Goal: Information Seeking & Learning: Learn about a topic

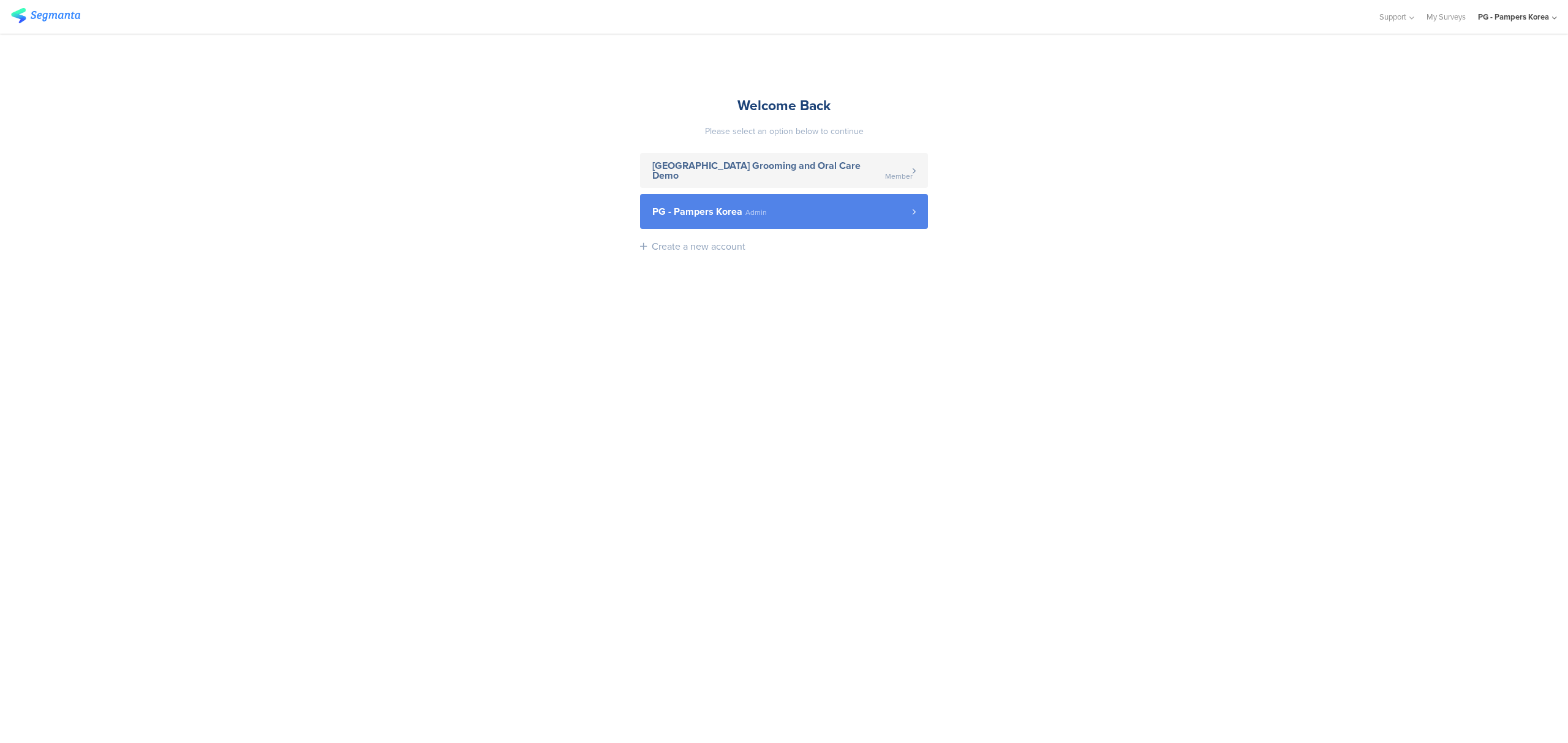
click at [767, 226] on link "PG - Pampers Korea Admin" at bounding box center [784, 211] width 288 height 35
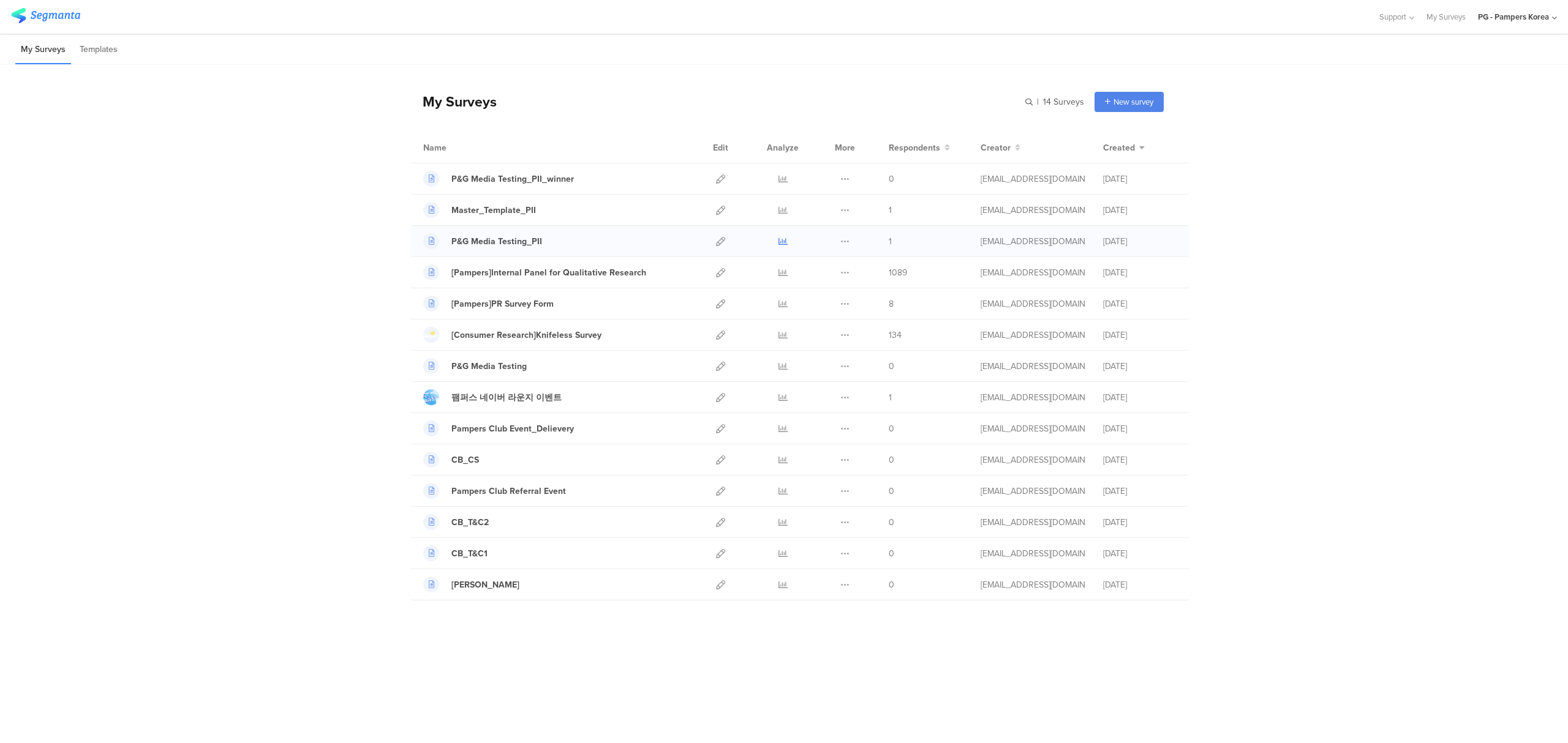
click at [780, 243] on icon at bounding box center [783, 241] width 9 height 9
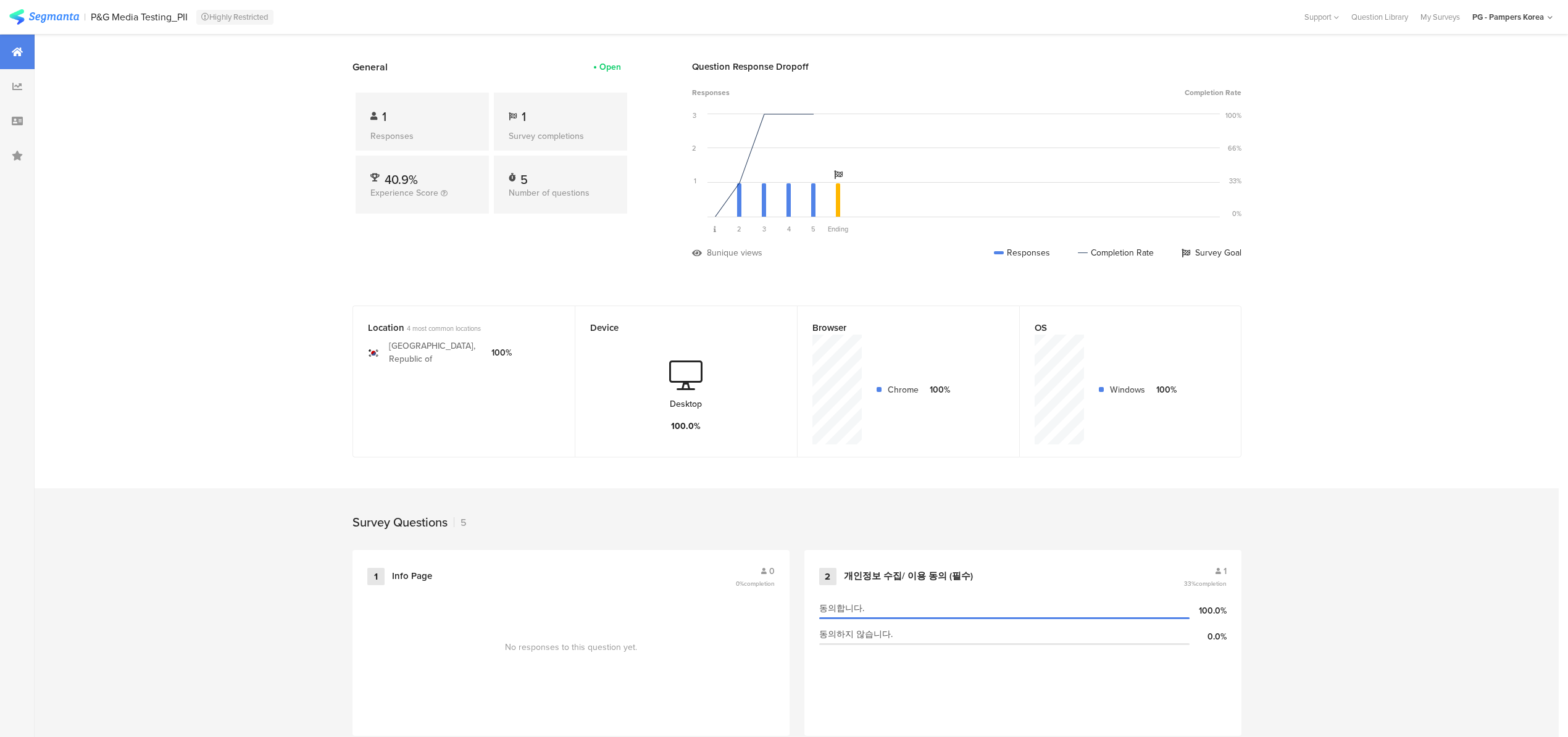
scroll to position [82, 0]
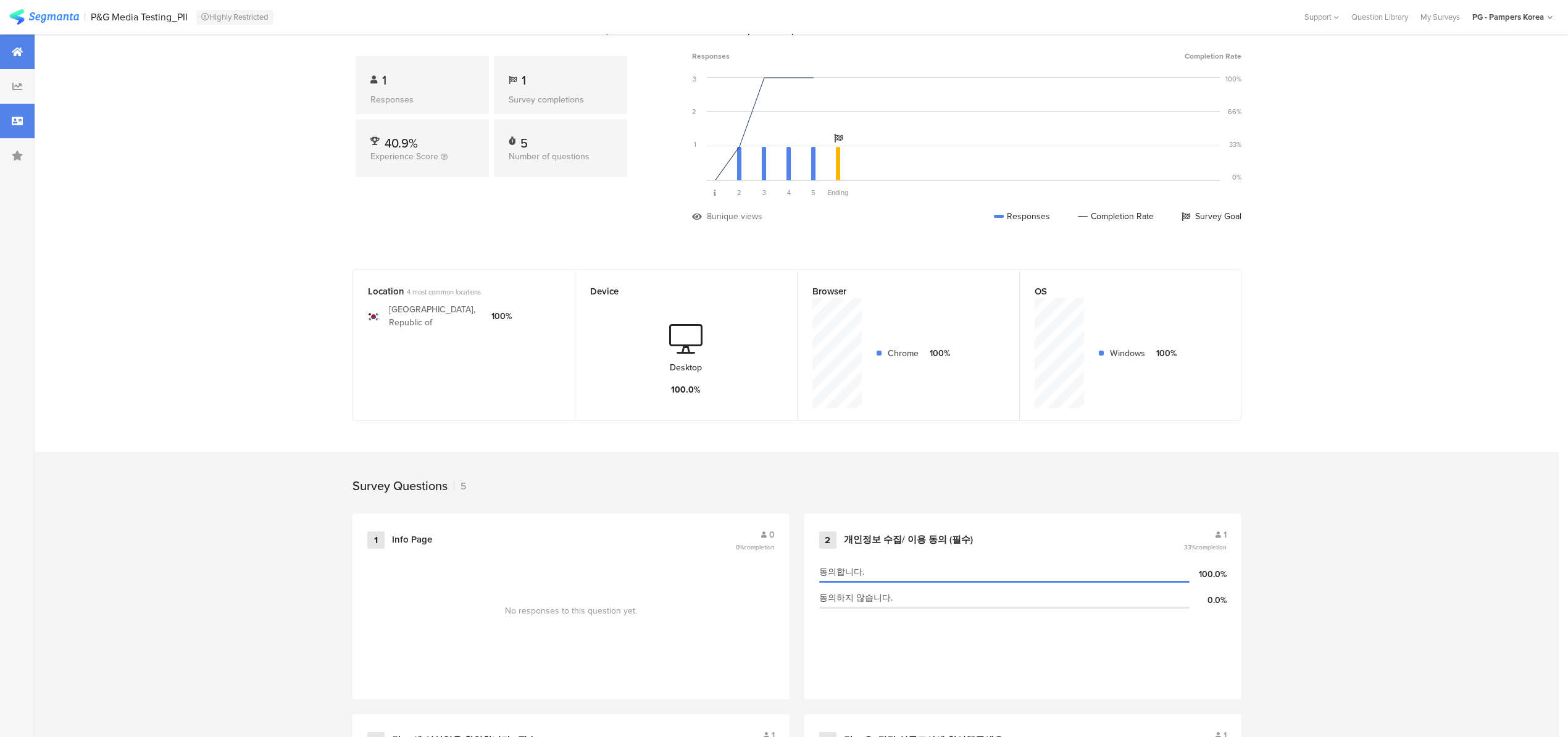
click at [21, 116] on icon at bounding box center [17, 121] width 11 height 10
